Goal: Information Seeking & Learning: Find specific fact

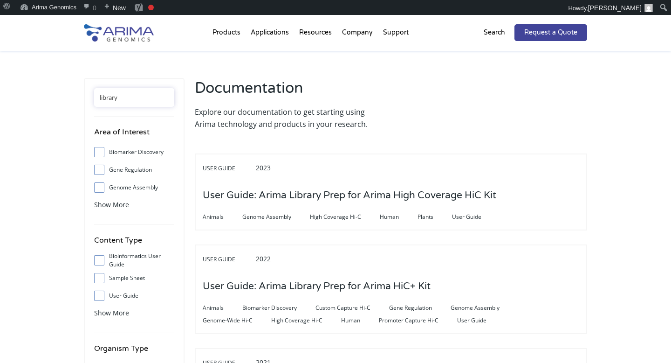
click at [121, 95] on input "library" at bounding box center [134, 97] width 80 height 19
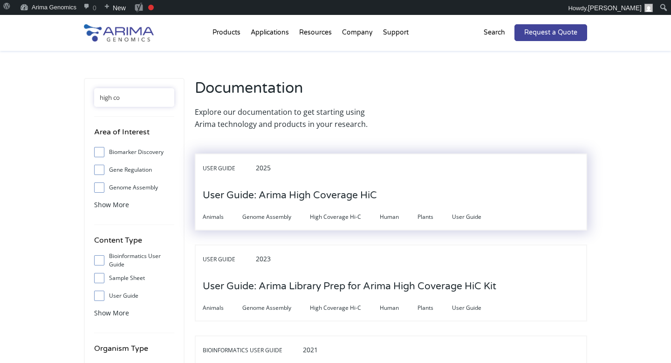
type input "high co"
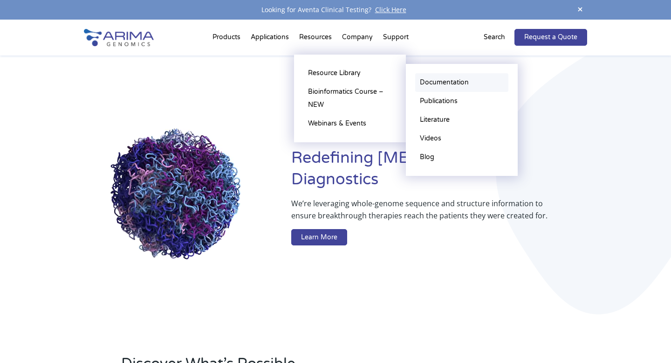
click at [431, 79] on link "Documentation" at bounding box center [461, 82] width 93 height 19
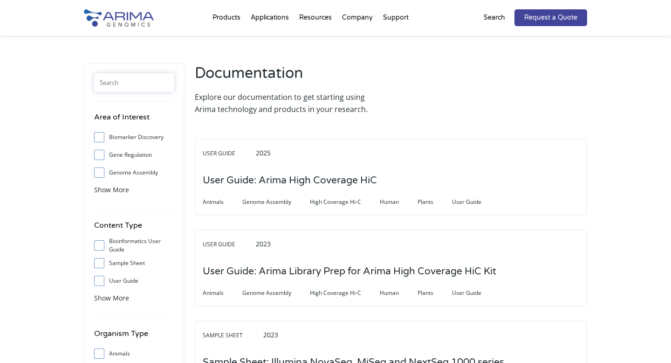
click at [139, 85] on input "text" at bounding box center [134, 82] width 80 height 19
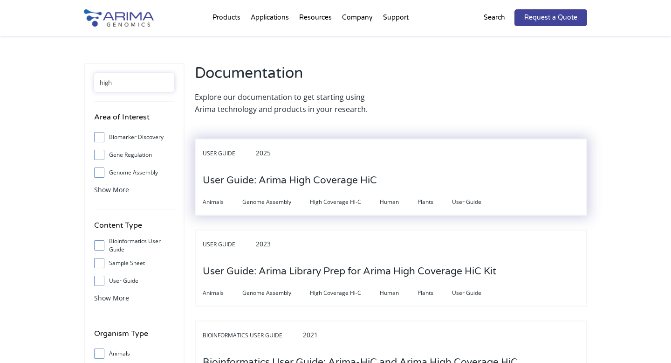
type input "high"
